Goal: Task Accomplishment & Management: Complete application form

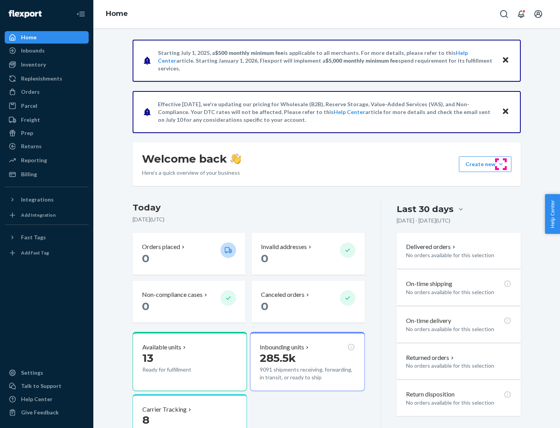
click at [501, 164] on button "Create new Create new inbound Create new order Create new product" at bounding box center [485, 164] width 53 height 16
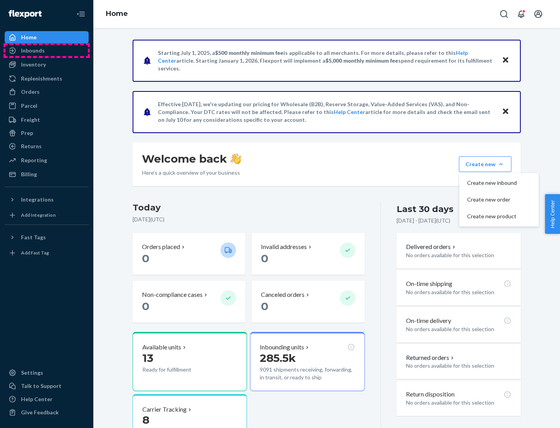
click at [47, 51] on div "Inbounds" at bounding box center [46, 50] width 82 height 11
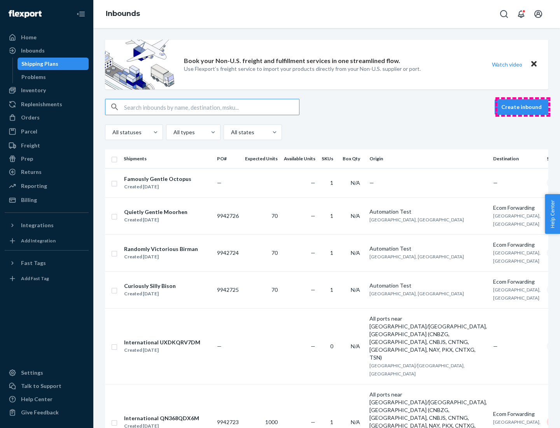
click at [523, 107] on button "Create inbound" at bounding box center [522, 107] width 54 height 16
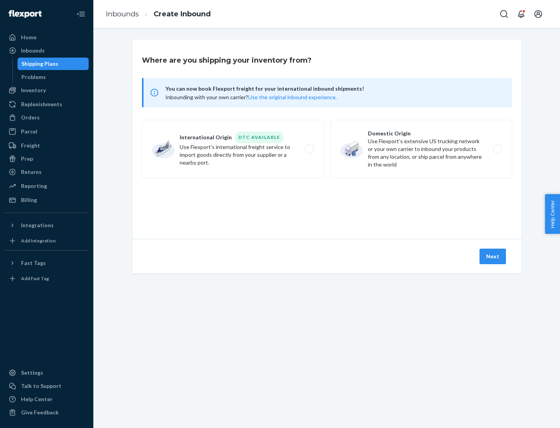
click at [421, 149] on label "Domestic Origin Use Flexport’s extensive US trucking network or your own carrie…" at bounding box center [421, 149] width 182 height 58
click at [498, 149] on input "Domestic Origin Use Flexport’s extensive US trucking network or your own carrie…" at bounding box center [500, 149] width 5 height 5
radio input "true"
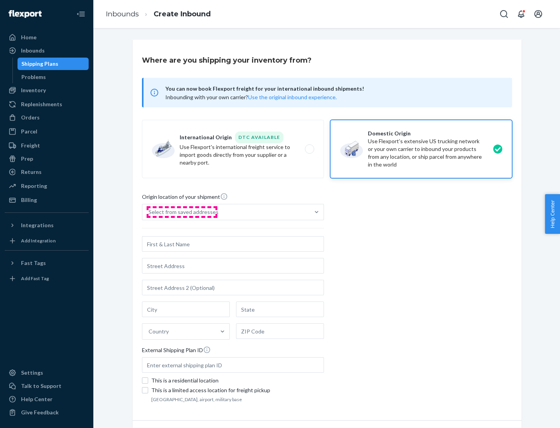
click at [182, 212] on div "Select from saved addresses" at bounding box center [184, 212] width 70 height 8
click at [149, 212] on input "Select from saved addresses" at bounding box center [149, 212] width 1 height 8
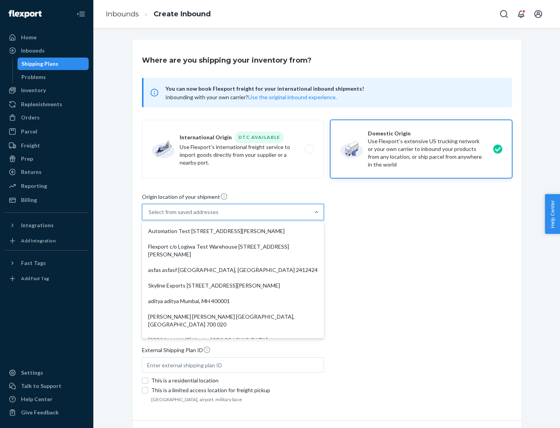
scroll to position [3, 0]
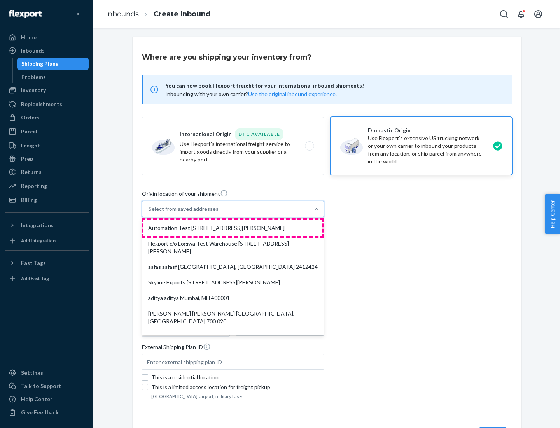
click at [233, 228] on div "Automation Test [STREET_ADDRESS][PERSON_NAME]" at bounding box center [233, 228] width 179 height 16
click at [149, 213] on input "option Automation Test [STREET_ADDRESS][PERSON_NAME]. 9 results available. Use …" at bounding box center [149, 209] width 1 height 8
type input "Automation Test"
type input "9th Floor"
type input "[GEOGRAPHIC_DATA]"
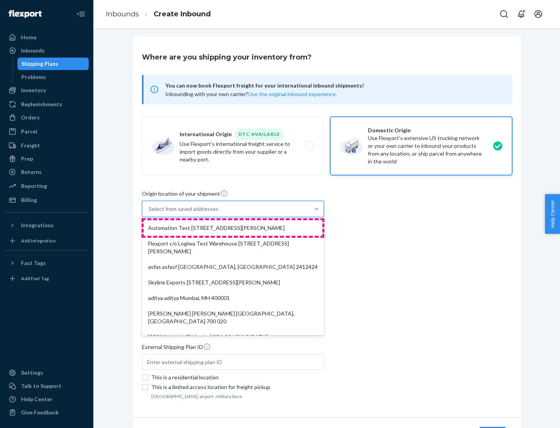
type input "CA"
type input "94104"
type input "[STREET_ADDRESS][PERSON_NAME]"
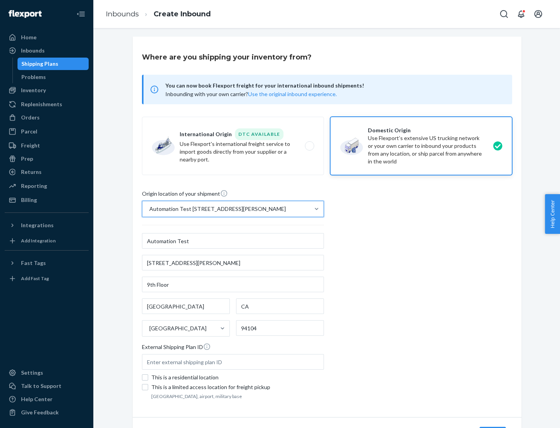
scroll to position [46, 0]
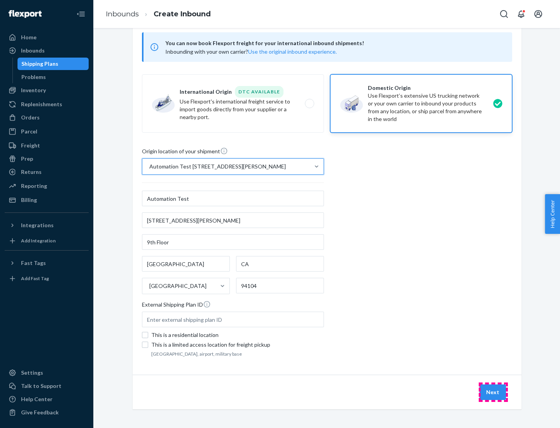
click at [493, 392] on button "Next" at bounding box center [493, 392] width 26 height 16
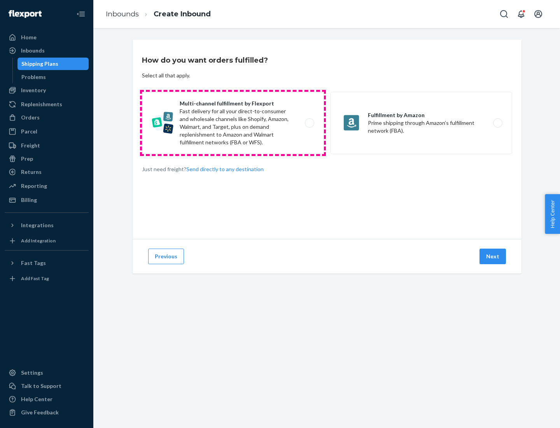
click at [233, 123] on label "Multi-channel fulfillment by Flexport Fast delivery for all your direct-to-cons…" at bounding box center [233, 123] width 182 height 62
click at [309, 123] on input "Multi-channel fulfillment by Flexport Fast delivery for all your direct-to-cons…" at bounding box center [311, 123] width 5 height 5
radio input "true"
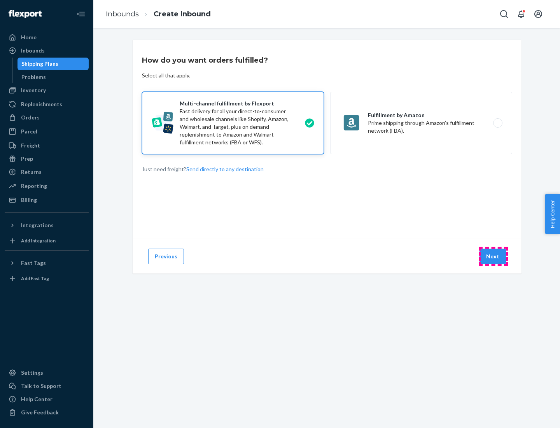
click at [493, 256] on button "Next" at bounding box center [493, 257] width 26 height 16
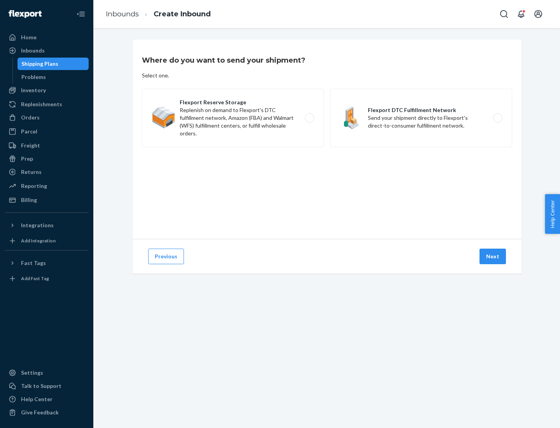
click at [421, 118] on label "Flexport DTC Fulfillment Network Send your shipment directly to Flexport's dire…" at bounding box center [421, 118] width 182 height 58
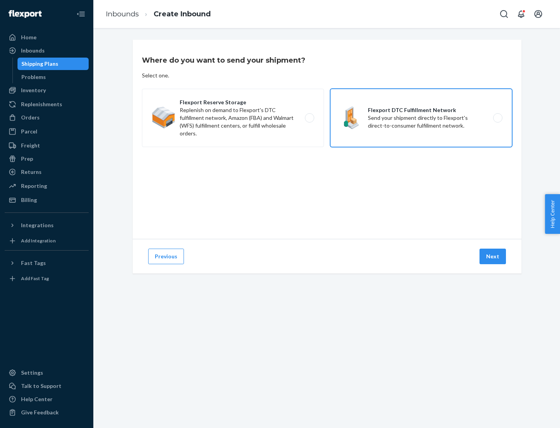
click at [498, 118] on input "Flexport DTC Fulfillment Network Send your shipment directly to Flexport's dire…" at bounding box center [500, 118] width 5 height 5
radio input "true"
click at [493, 256] on button "Next" at bounding box center [493, 257] width 26 height 16
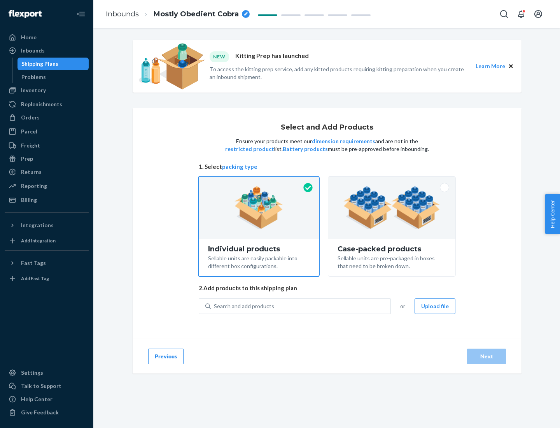
click at [392, 208] on img at bounding box center [392, 207] width 97 height 43
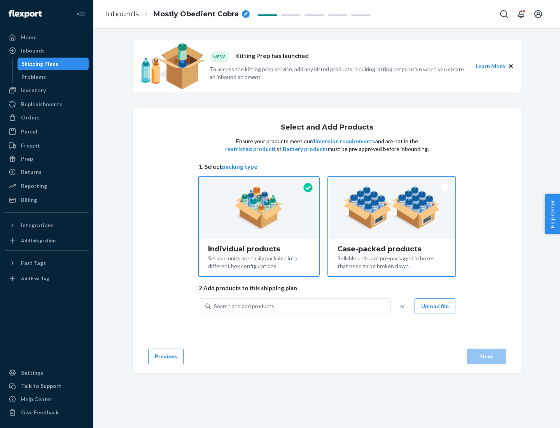
click at [392, 182] on input "Case-packed products Sellable units are pre-packaged in boxes that need to be b…" at bounding box center [391, 179] width 5 height 5
radio input "true"
radio input "false"
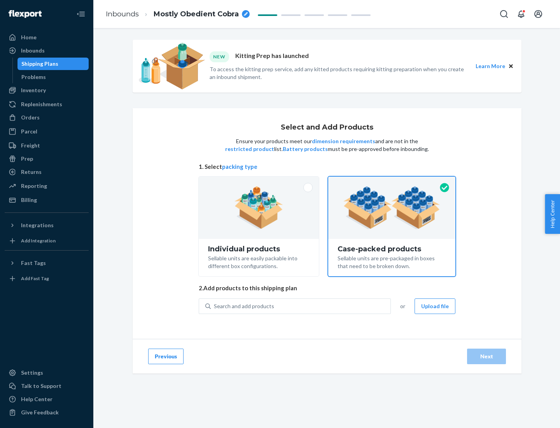
click at [301, 306] on div "Search and add products" at bounding box center [301, 306] width 180 height 14
click at [215, 306] on input "Search and add products" at bounding box center [214, 306] width 1 height 8
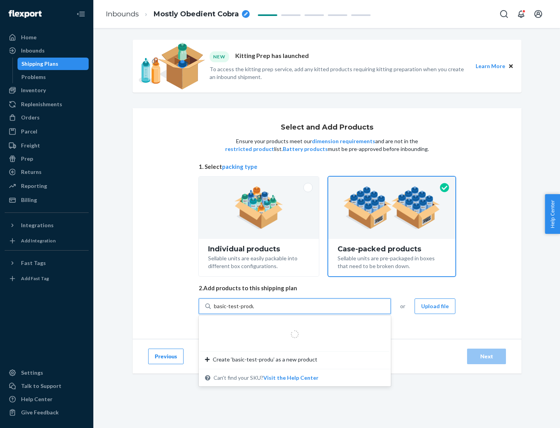
type input "basic-test-product-1"
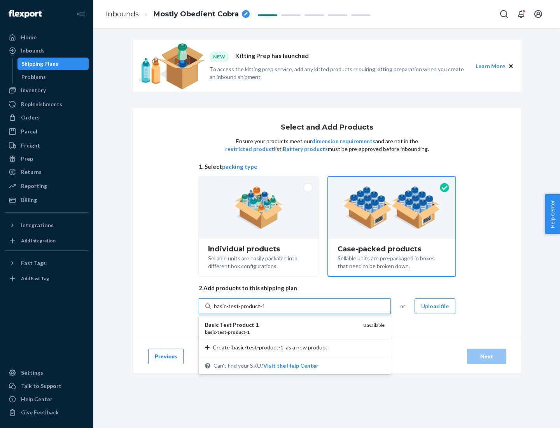
click at [281, 332] on div "basic - test - product - 1" at bounding box center [281, 332] width 152 height 7
click at [264, 310] on input "basic-test-product-1" at bounding box center [239, 306] width 50 height 8
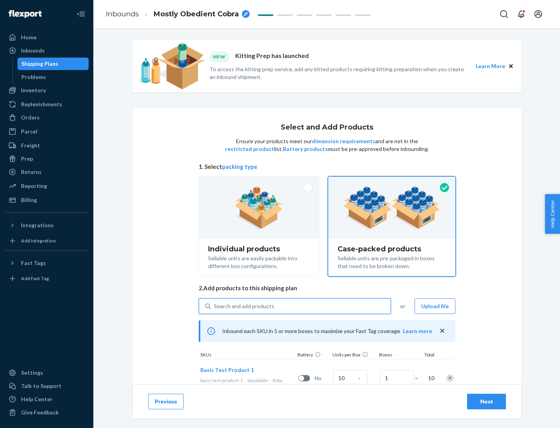
scroll to position [28, 0]
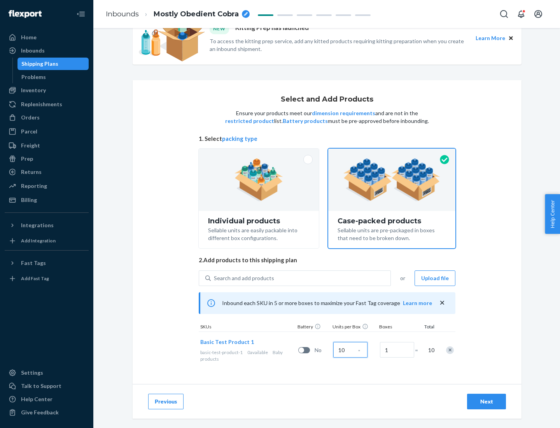
type input "10"
type input "7"
click at [487, 402] on div "Next" at bounding box center [487, 402] width 26 height 8
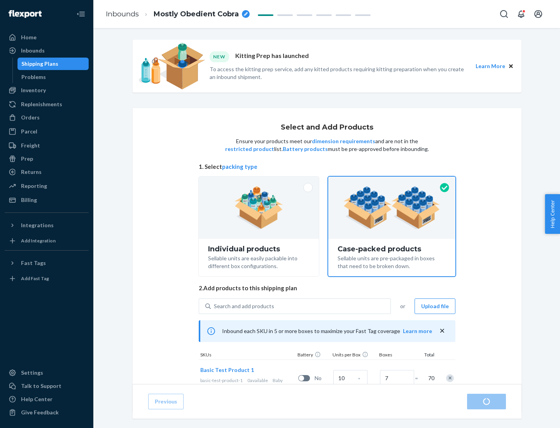
radio input "true"
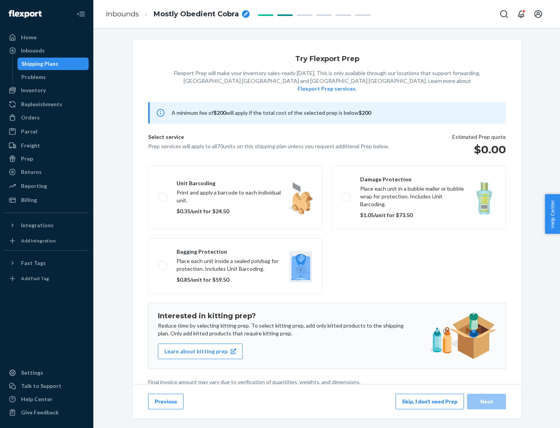
scroll to position [2, 0]
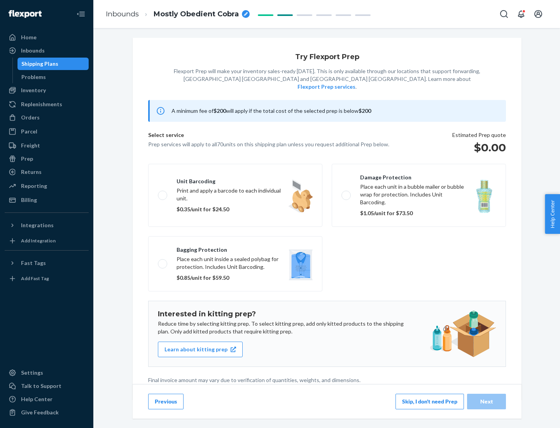
click at [235, 248] on label "Bagging protection Place each unit inside a sealed polybag for protection. Incl…" at bounding box center [235, 263] width 174 height 55
click at [163, 261] on input "Bagging protection Place each unit inside a sealed polybag for protection. Incl…" at bounding box center [160, 263] width 5 height 5
checkbox input "true"
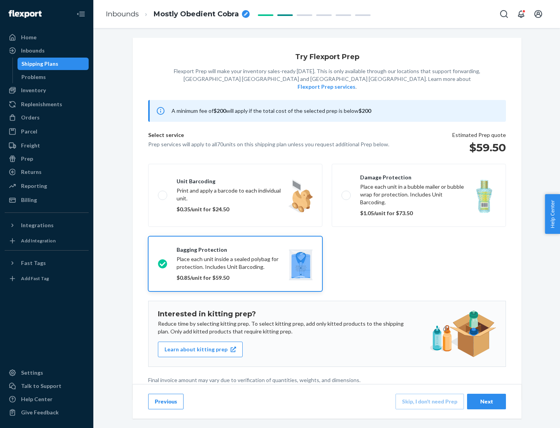
click at [487, 401] on div "Next" at bounding box center [487, 402] width 26 height 8
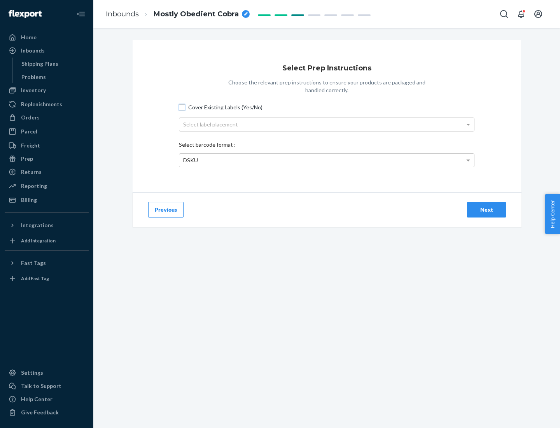
click at [182, 107] on input "Cover Existing Labels (Yes/No)" at bounding box center [182, 107] width 6 height 6
checkbox input "true"
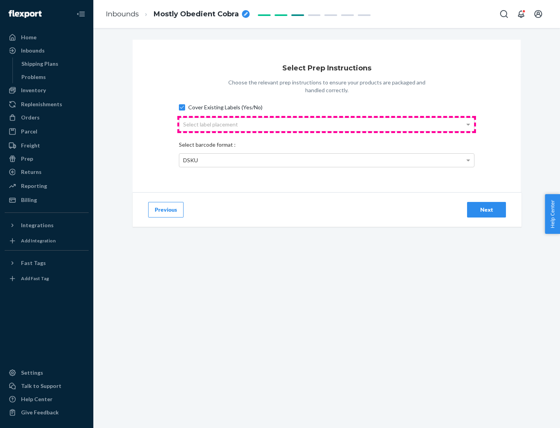
click at [327, 124] on div "Select label placement" at bounding box center [326, 124] width 295 height 13
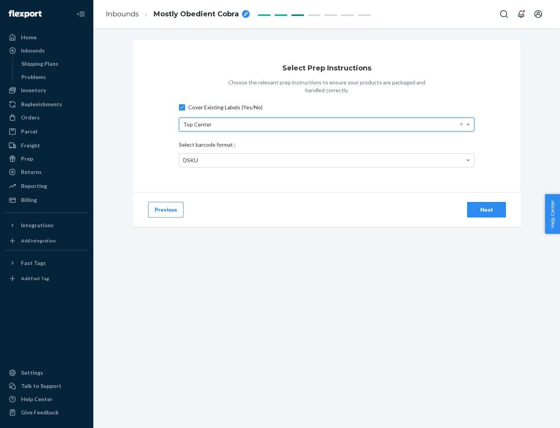
click at [327, 160] on div "DSKU" at bounding box center [326, 160] width 295 height 13
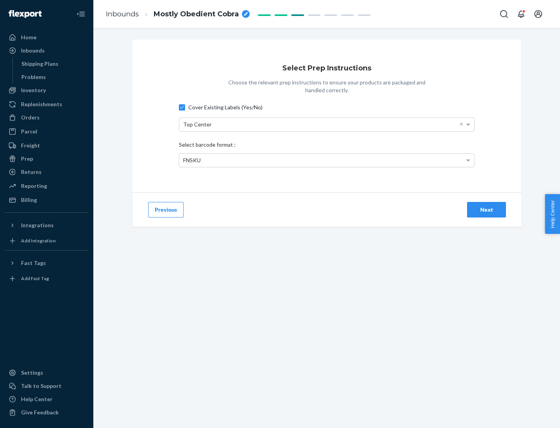
click at [487, 209] on div "Next" at bounding box center [487, 210] width 26 height 8
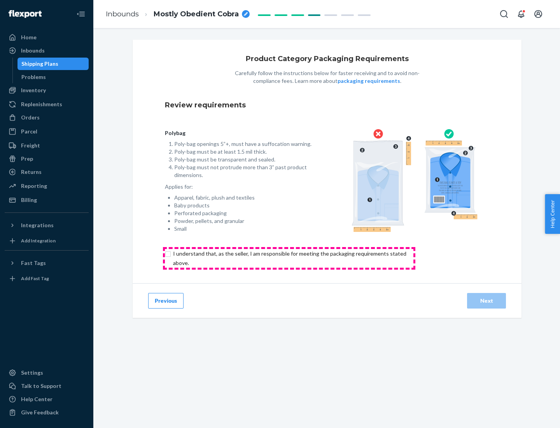
click at [289, 258] on input "checkbox" at bounding box center [294, 258] width 259 height 19
checkbox input "true"
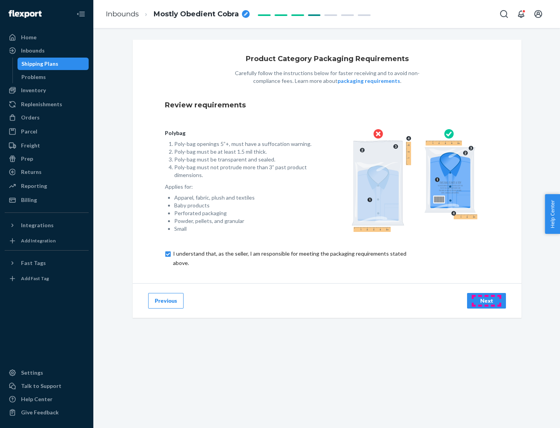
click at [487, 300] on div "Next" at bounding box center [487, 301] width 26 height 8
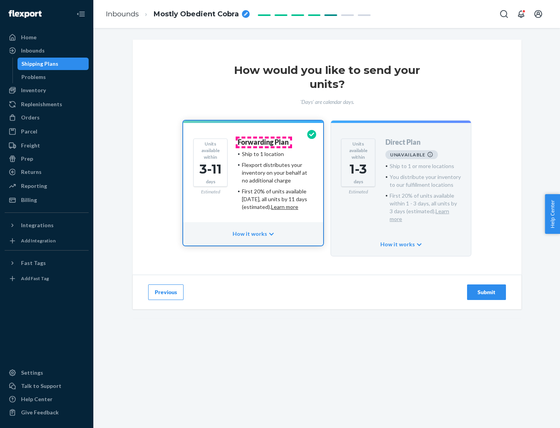
click at [264, 142] on h4 "Forwarding Plan" at bounding box center [263, 143] width 51 height 8
click at [487, 288] on div "Submit" at bounding box center [487, 292] width 26 height 8
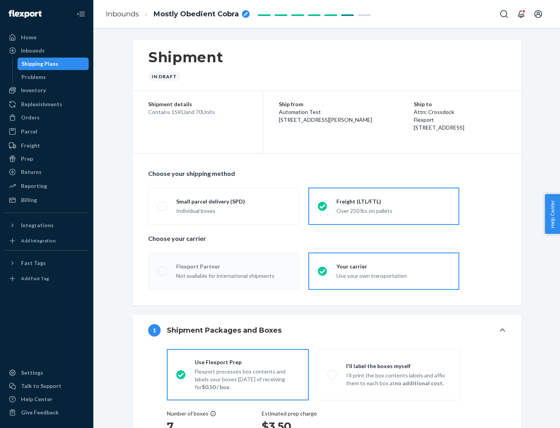
radio input "true"
radio input "false"
radio input "true"
radio input "false"
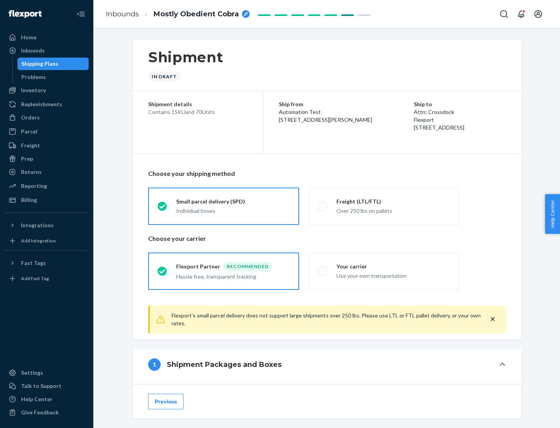
click at [384, 206] on div "Over 250 lbs on pallets" at bounding box center [394, 209] width 114 height 9
click at [323, 206] on input "Freight (LTL/FTL) Over 250 lbs on pallets" at bounding box center [320, 205] width 5 height 5
radio input "true"
radio input "false"
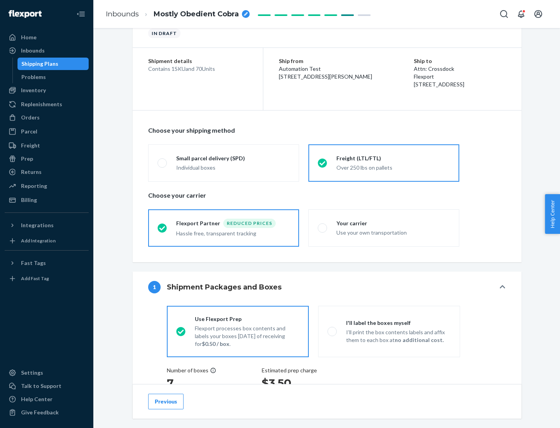
click at [384, 228] on div "Use your own transportation" at bounding box center [394, 231] width 114 height 9
click at [323, 228] on input "Your carrier Use your own transportation" at bounding box center [320, 227] width 5 height 5
radio input "true"
radio input "false"
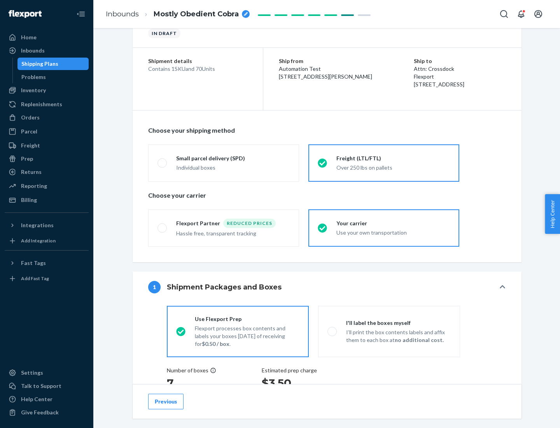
scroll to position [147, 0]
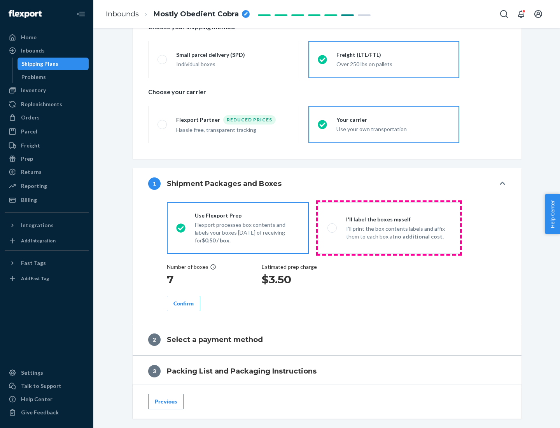
click at [389, 228] on p "I’ll print the box contents labels and affix them to each box at no additional …" at bounding box center [398, 233] width 105 height 16
click at [333, 228] on input "I'll label the boxes myself I’ll print the box contents labels and affix them t…" at bounding box center [330, 227] width 5 height 5
radio input "true"
radio input "false"
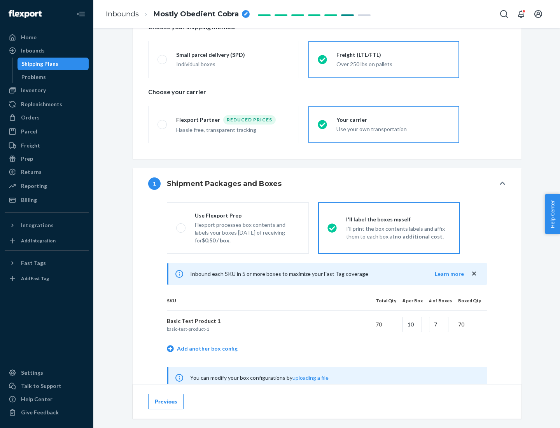
scroll to position [243, 0]
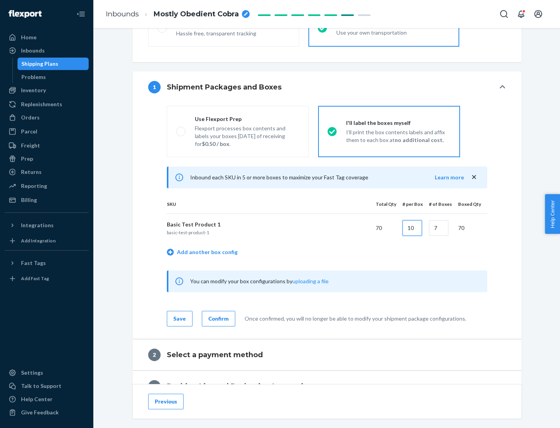
type input "10"
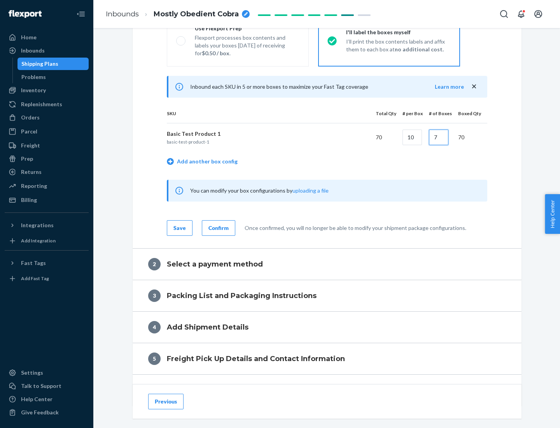
type input "7"
click at [217, 228] on div "Confirm" at bounding box center [219, 228] width 20 height 8
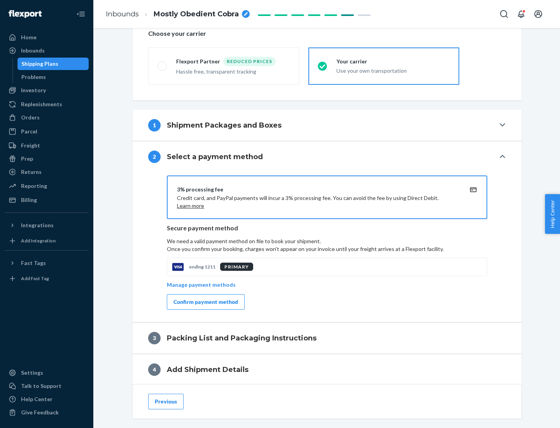
scroll to position [279, 0]
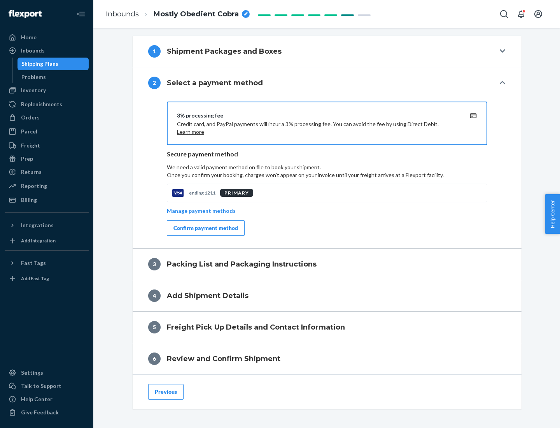
click at [205, 228] on div "Confirm payment method" at bounding box center [206, 228] width 65 height 8
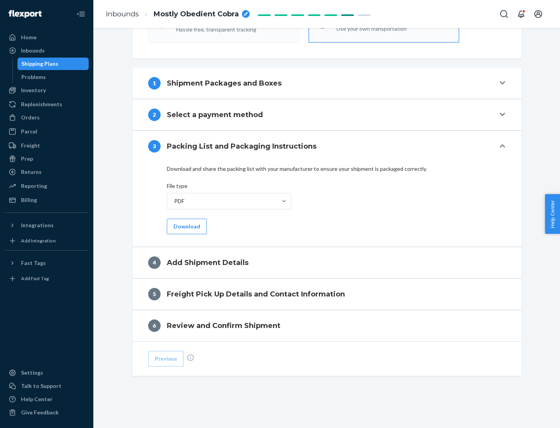
scroll to position [246, 0]
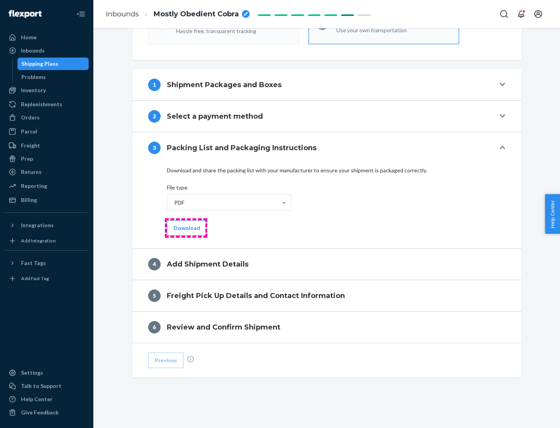
click at [186, 228] on button "Download" at bounding box center [187, 228] width 40 height 16
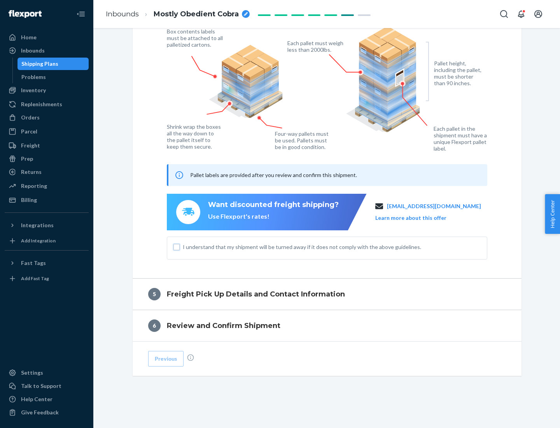
click at [177, 247] on input "I understand that my shipment will be turned away if it does not comply with th…" at bounding box center [177, 247] width 6 height 6
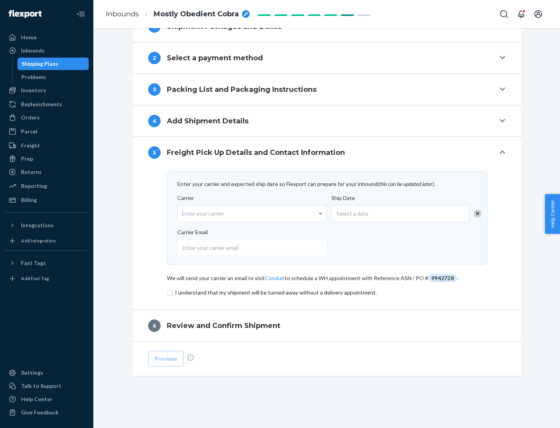
scroll to position [304, 0]
click at [327, 292] on input "checkbox" at bounding box center [327, 292] width 321 height 9
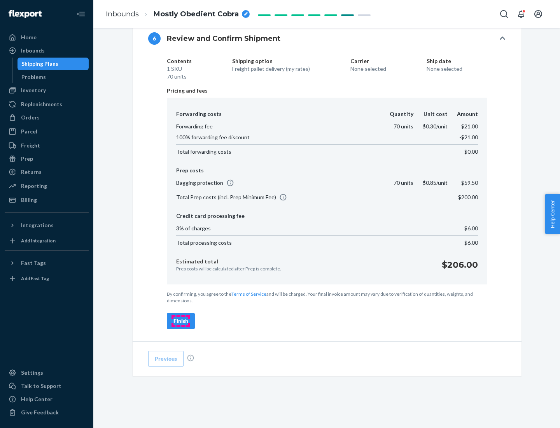
click at [181, 321] on div "Finish" at bounding box center [181, 321] width 15 height 8
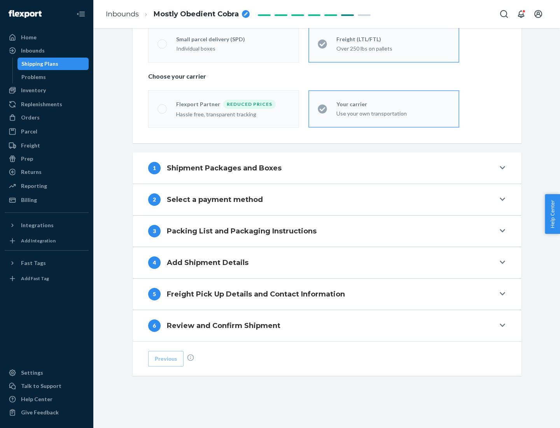
scroll to position [162, 0]
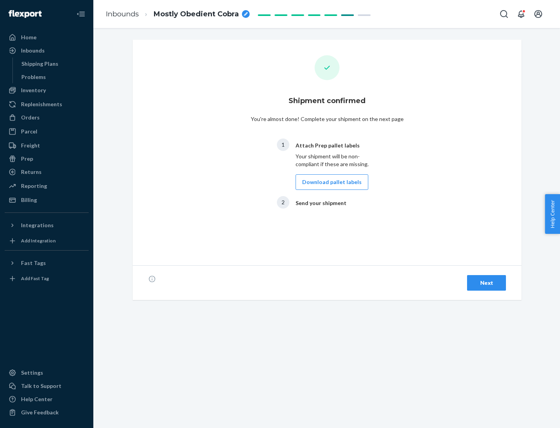
click at [330, 182] on button "Download pallet labels" at bounding box center [332, 182] width 73 height 16
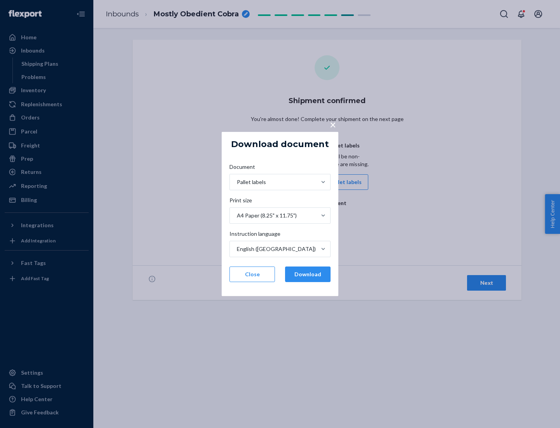
click at [308, 274] on button "Download" at bounding box center [308, 275] width 46 height 16
click at [333, 124] on span "×" at bounding box center [333, 124] width 6 height 13
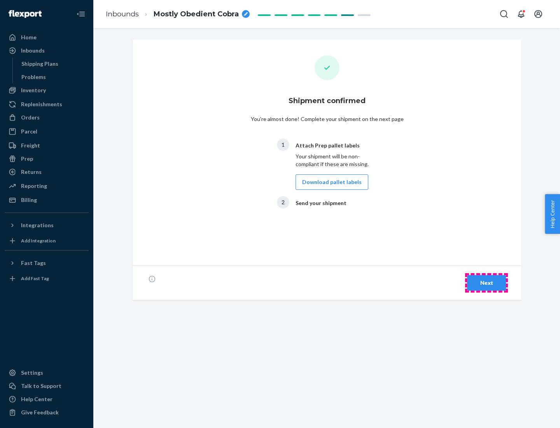
click at [487, 283] on div "Next" at bounding box center [487, 283] width 26 height 8
